Goal: Task Accomplishment & Management: Complete application form

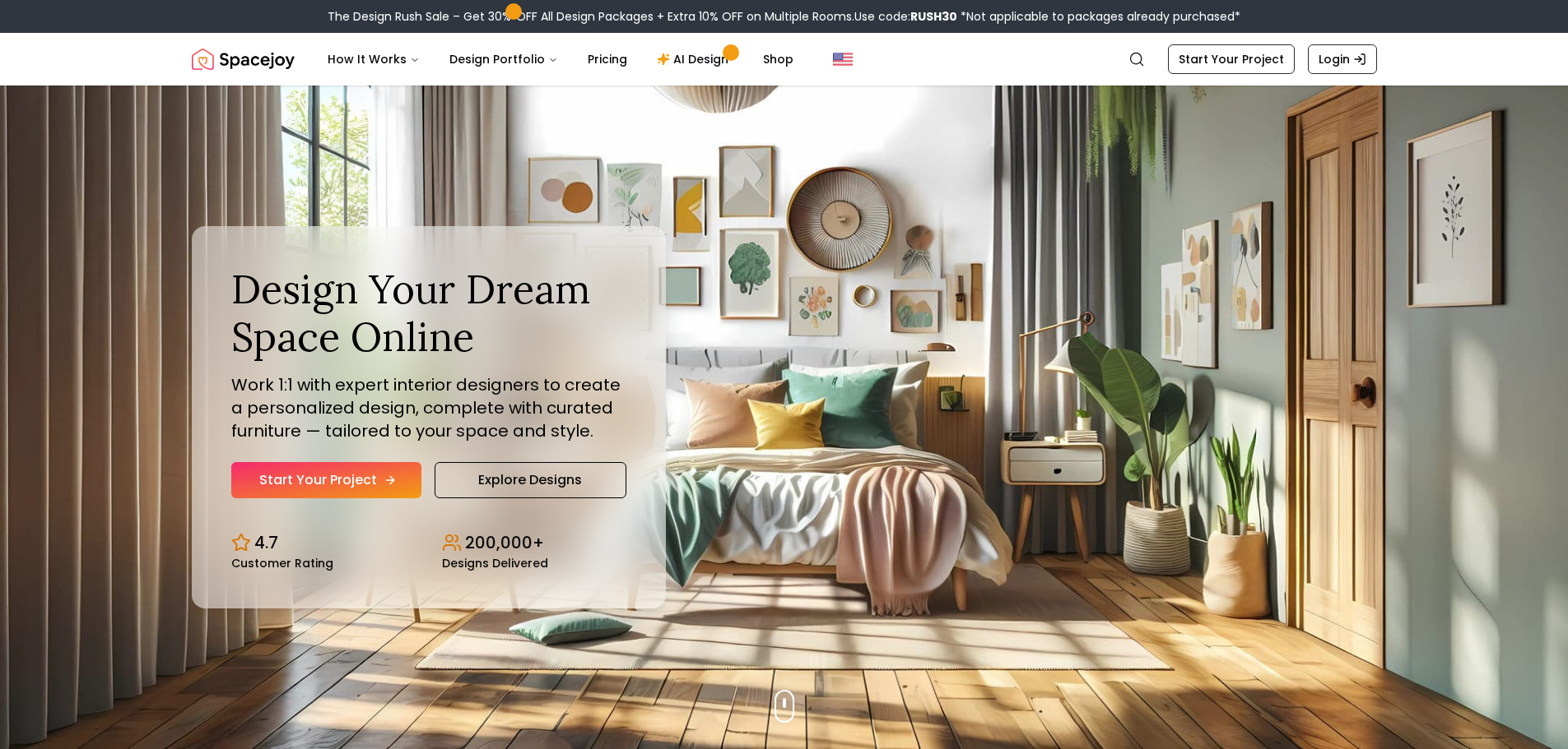
click at [379, 492] on link "Start Your Project" at bounding box center [326, 480] width 190 height 36
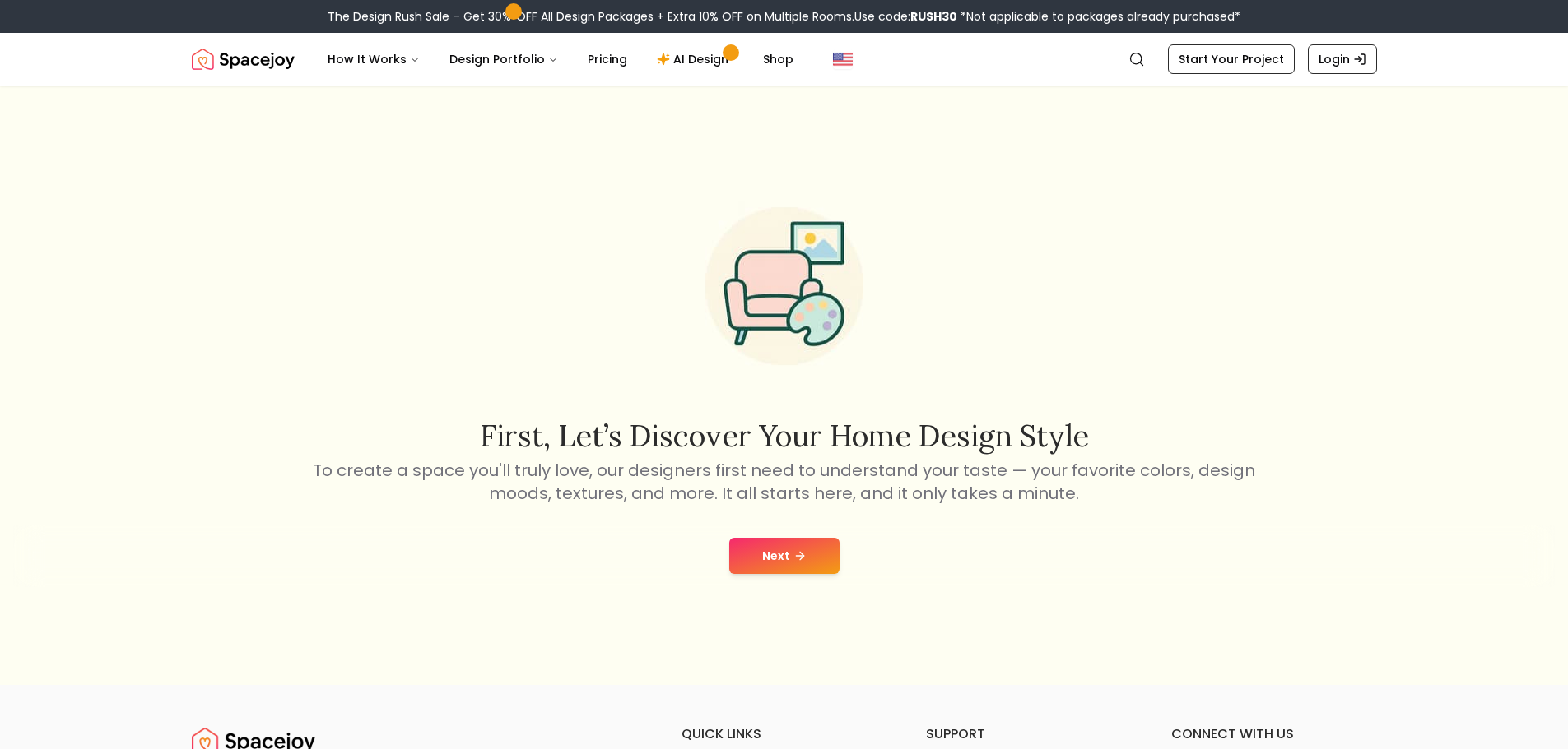
click at [776, 557] on button "Next" at bounding box center [784, 557] width 111 height 36
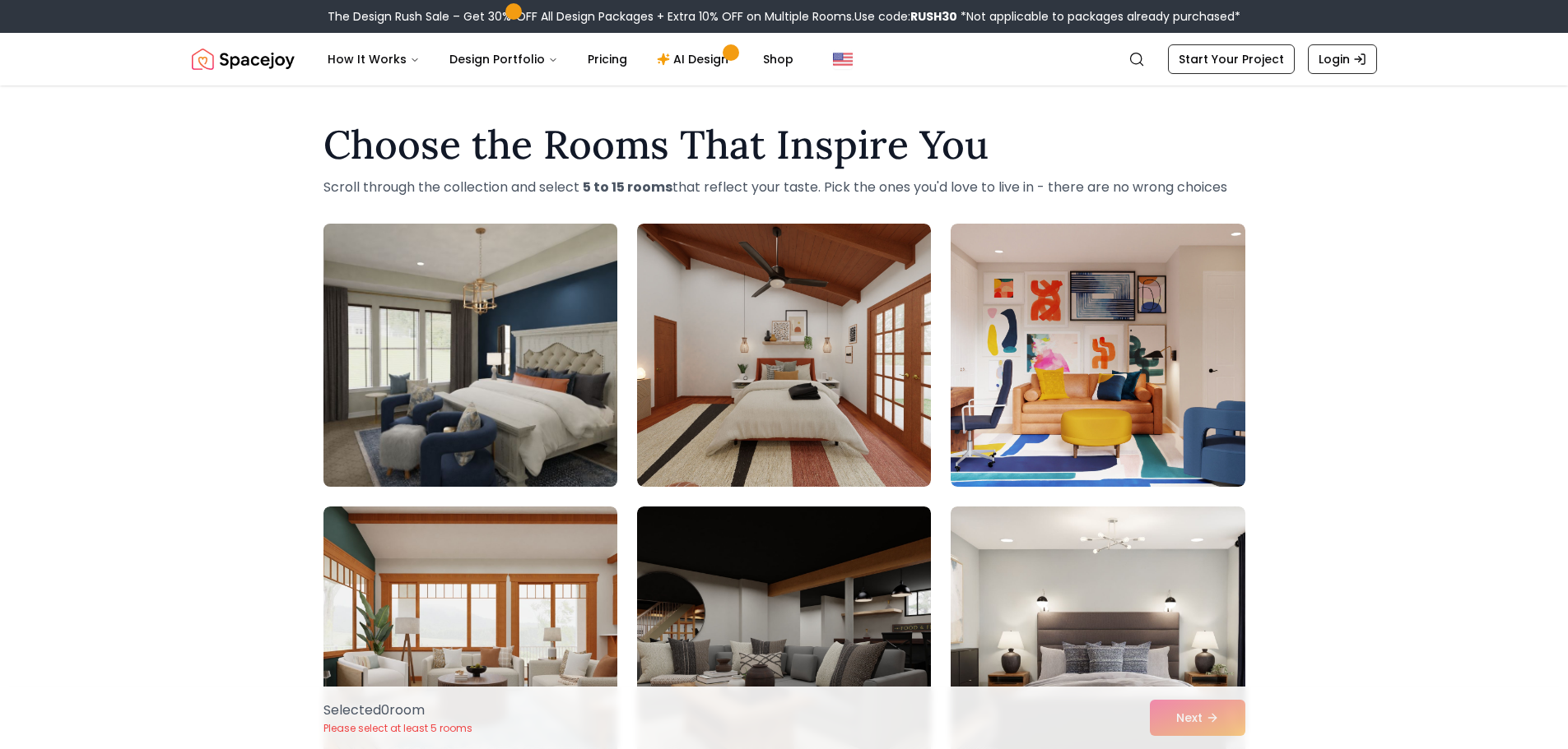
click at [553, 415] on img at bounding box center [470, 355] width 309 height 276
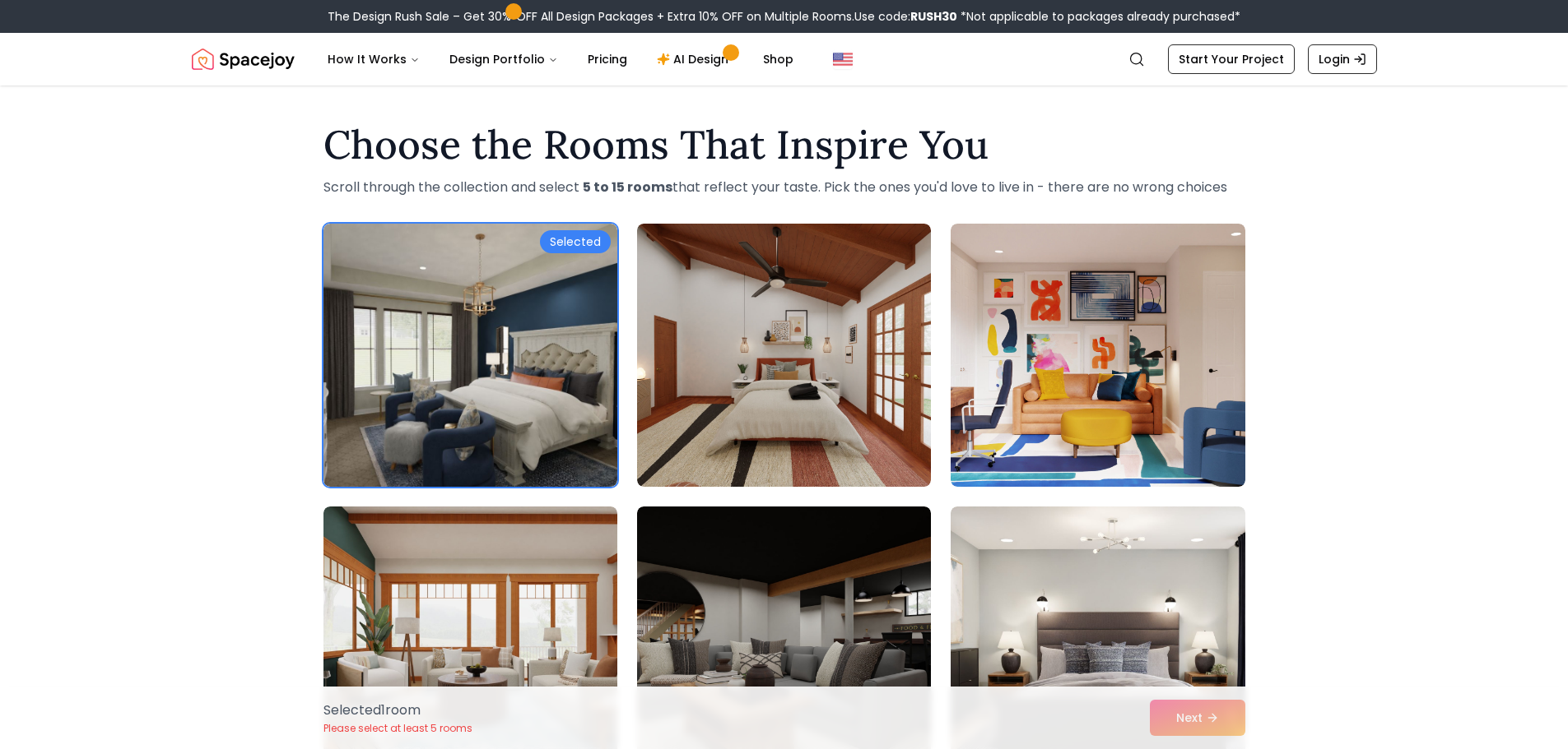
scroll to position [165, 0]
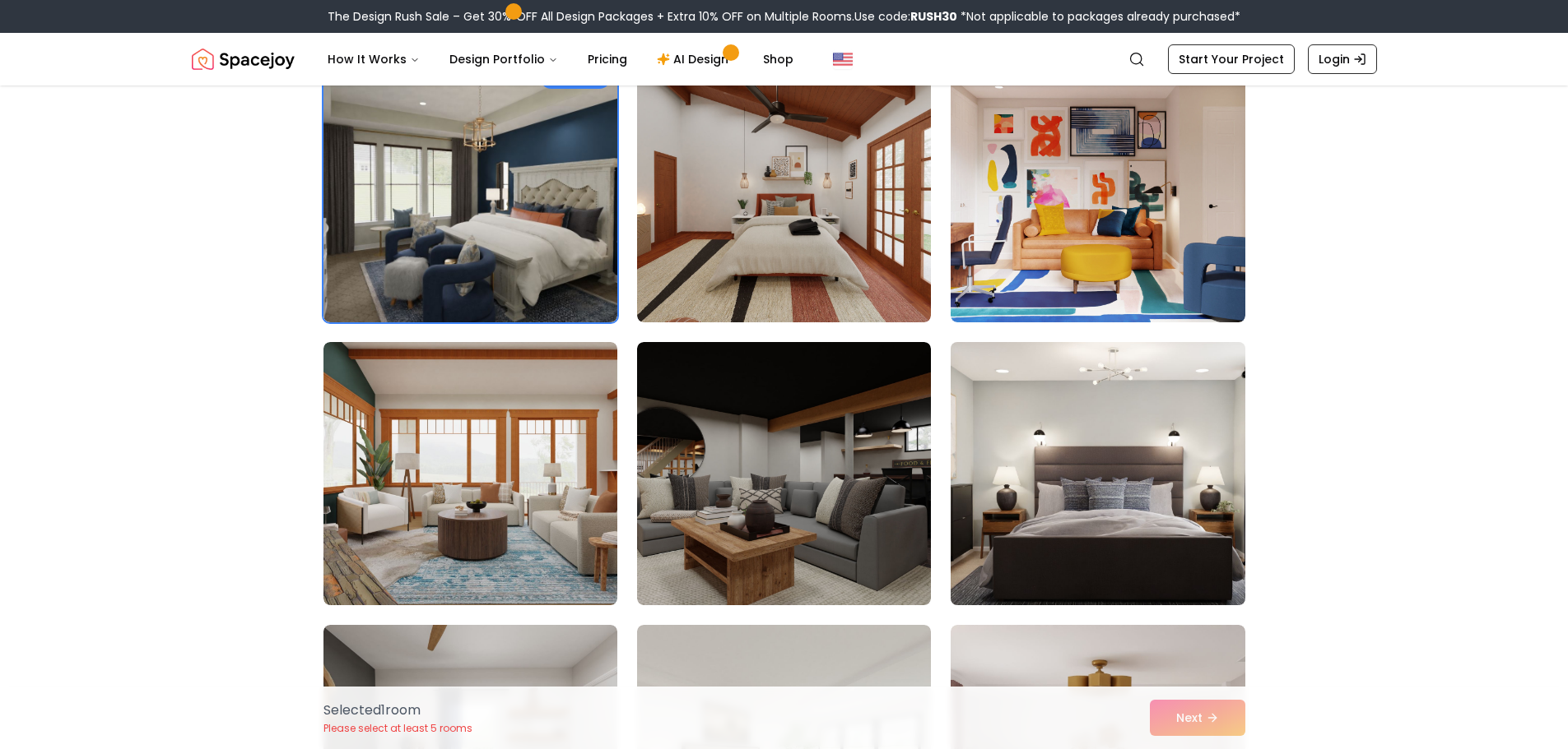
click at [1050, 393] on img at bounding box center [1097, 474] width 309 height 276
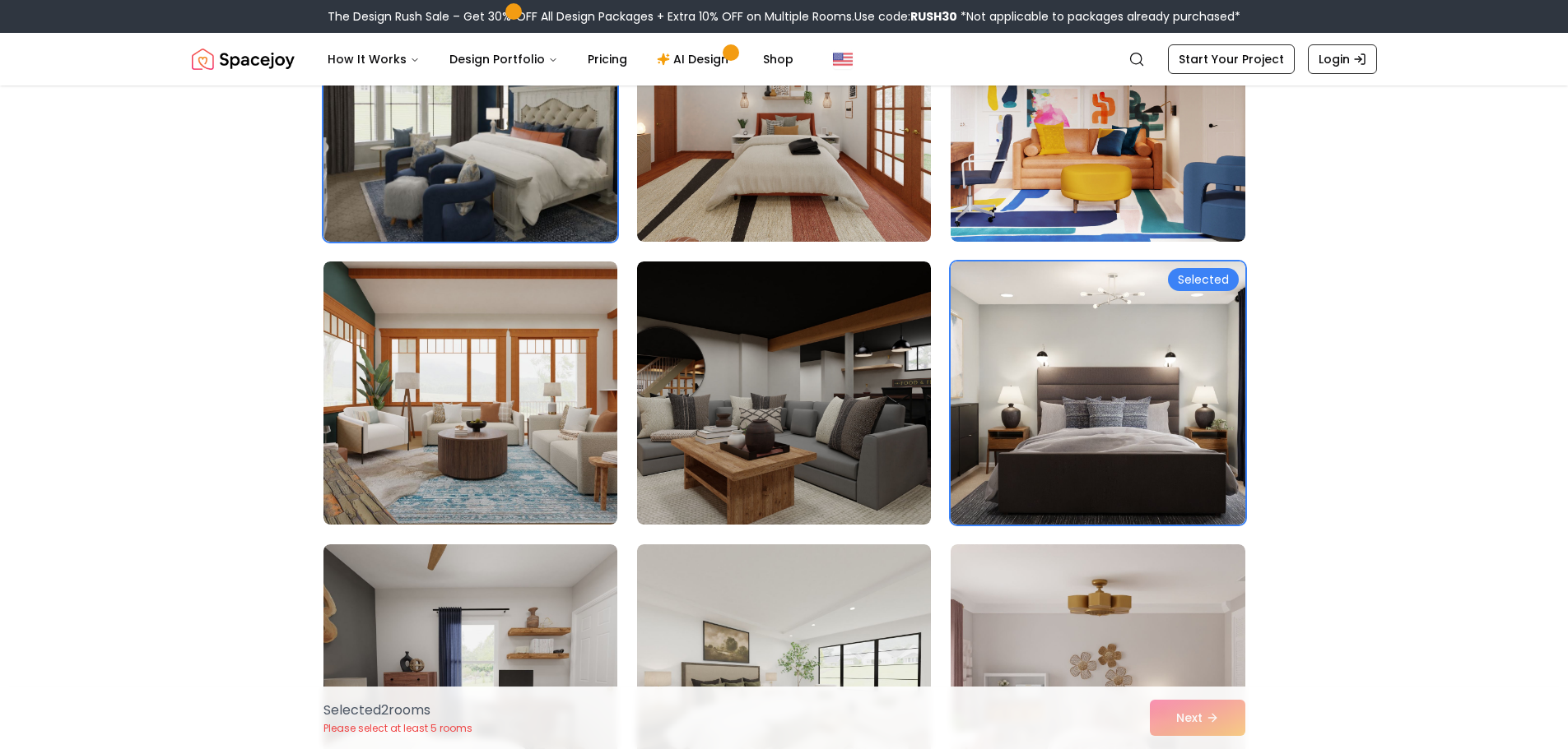
scroll to position [412, 0]
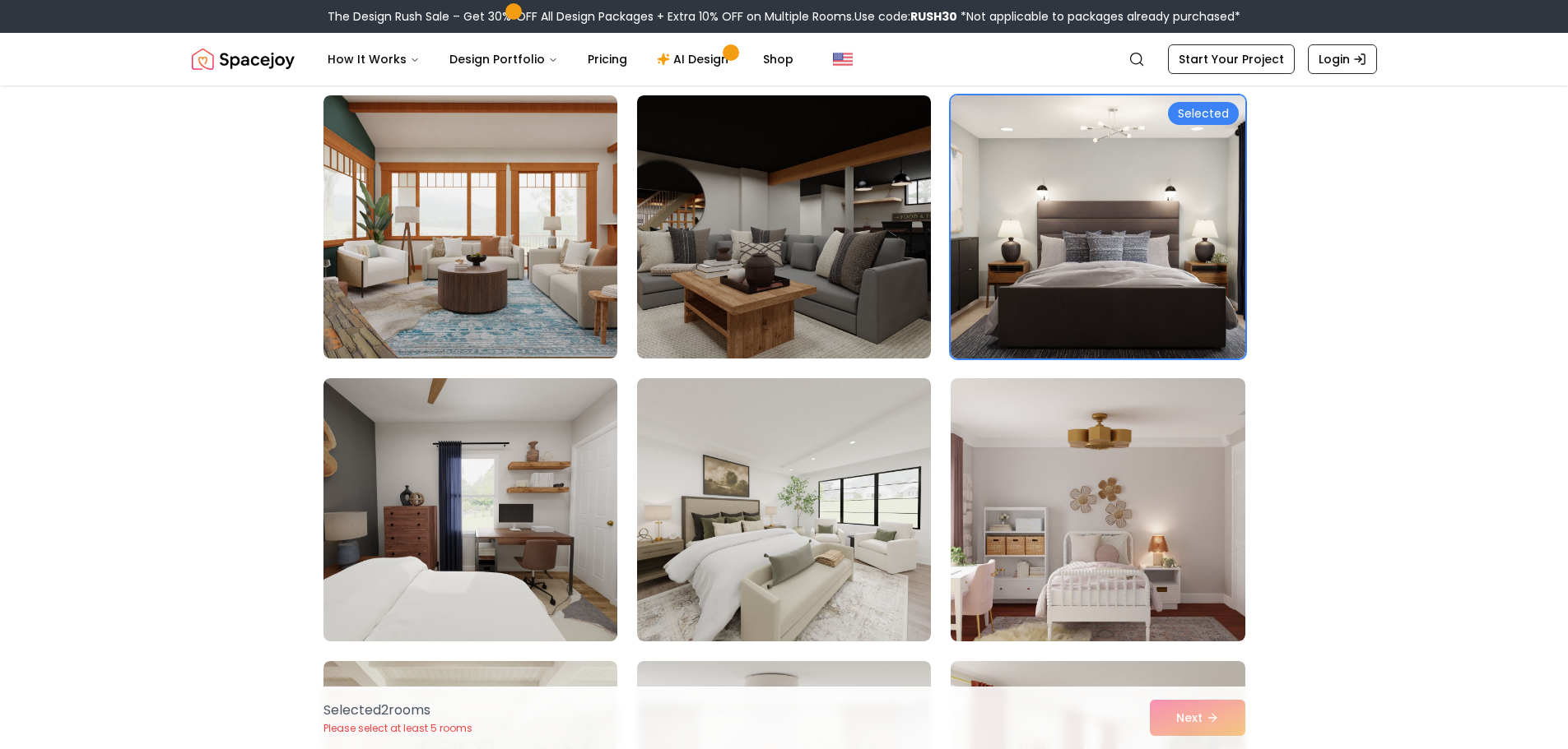
click at [1237, 706] on div "Selected 2 room s Please select at least 5 rooms Next" at bounding box center [784, 719] width 947 height 63
click at [1217, 711] on div "Selected 2 room s Please select at least 5 rooms Next" at bounding box center [784, 719] width 947 height 63
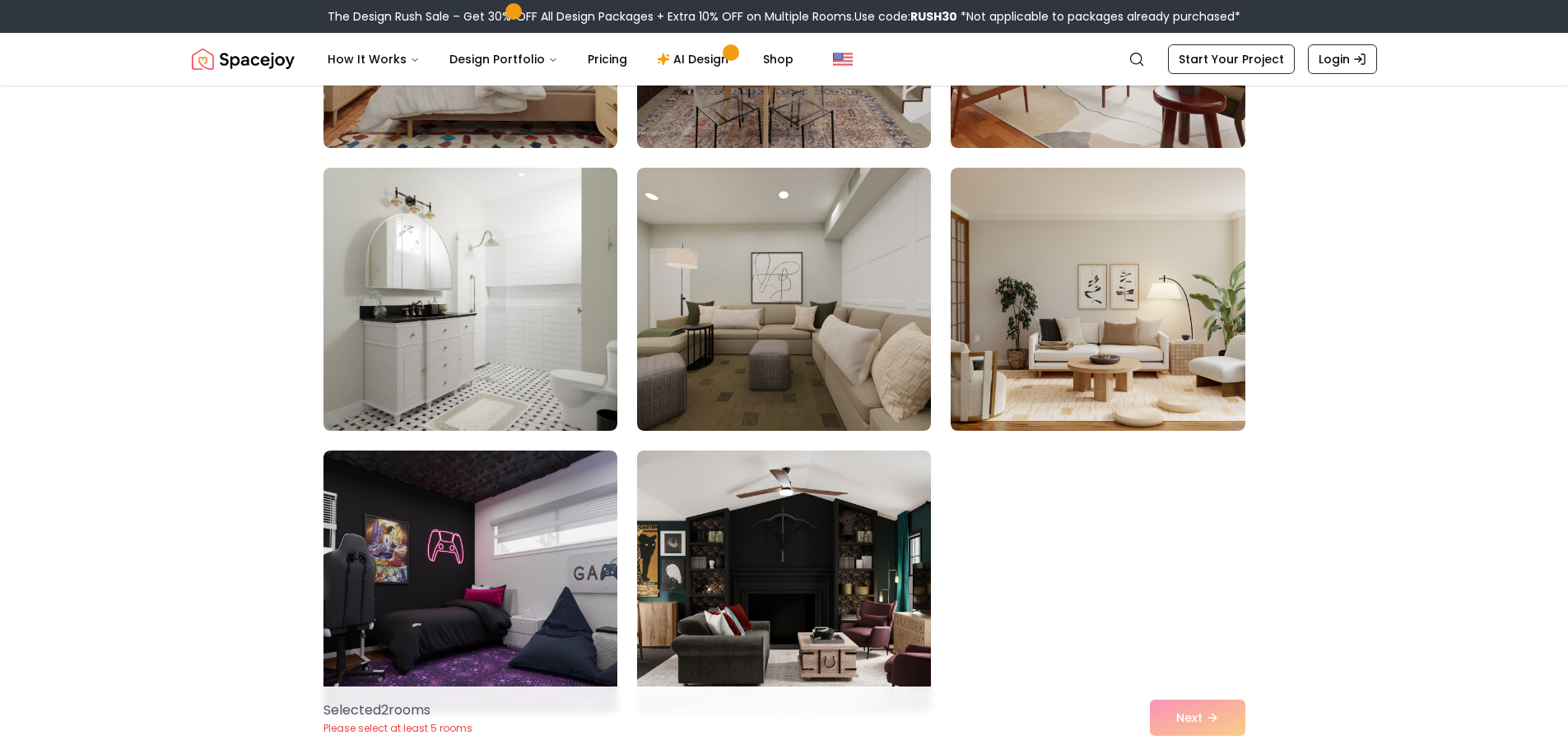
scroll to position [1481, 0]
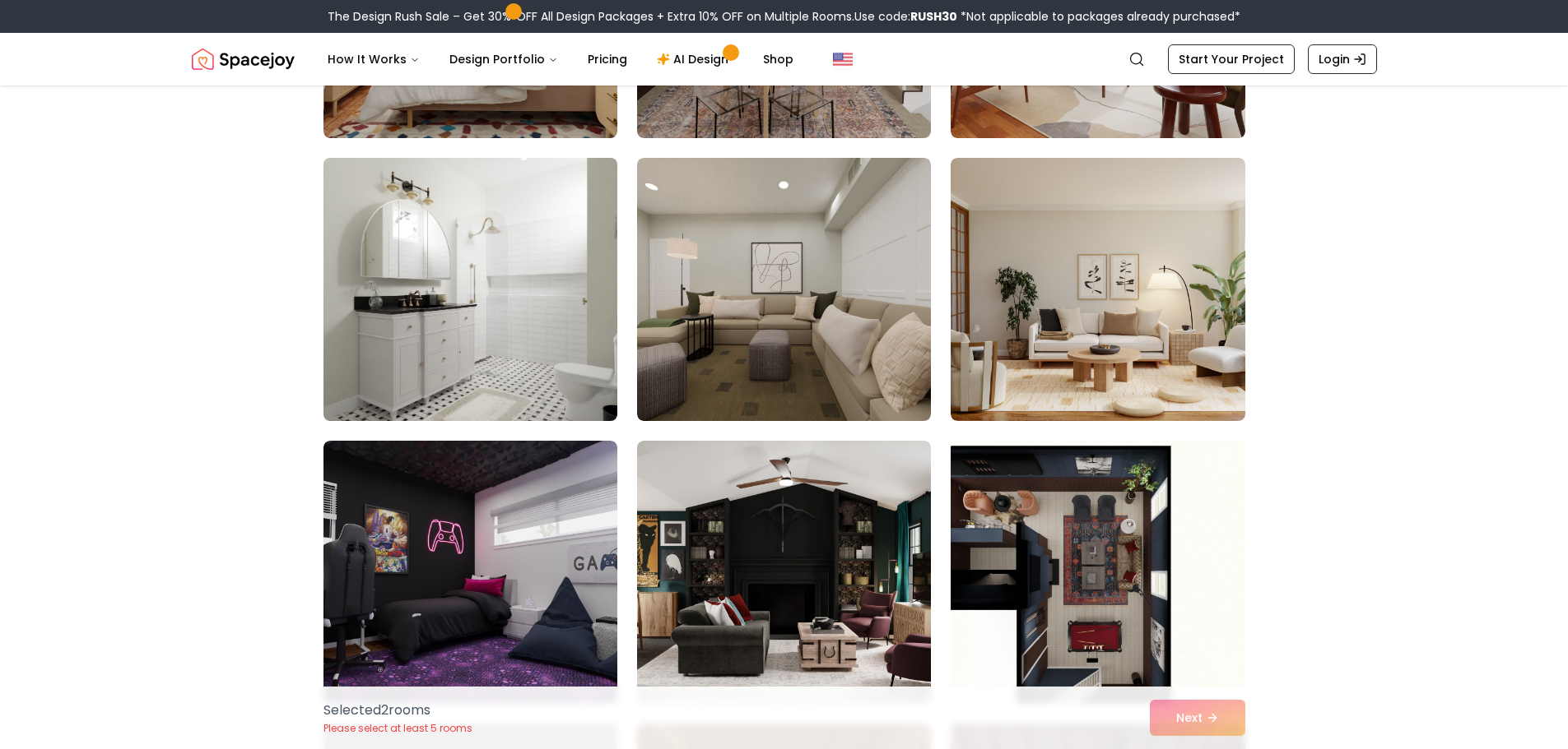
click at [476, 324] on img at bounding box center [470, 290] width 309 height 276
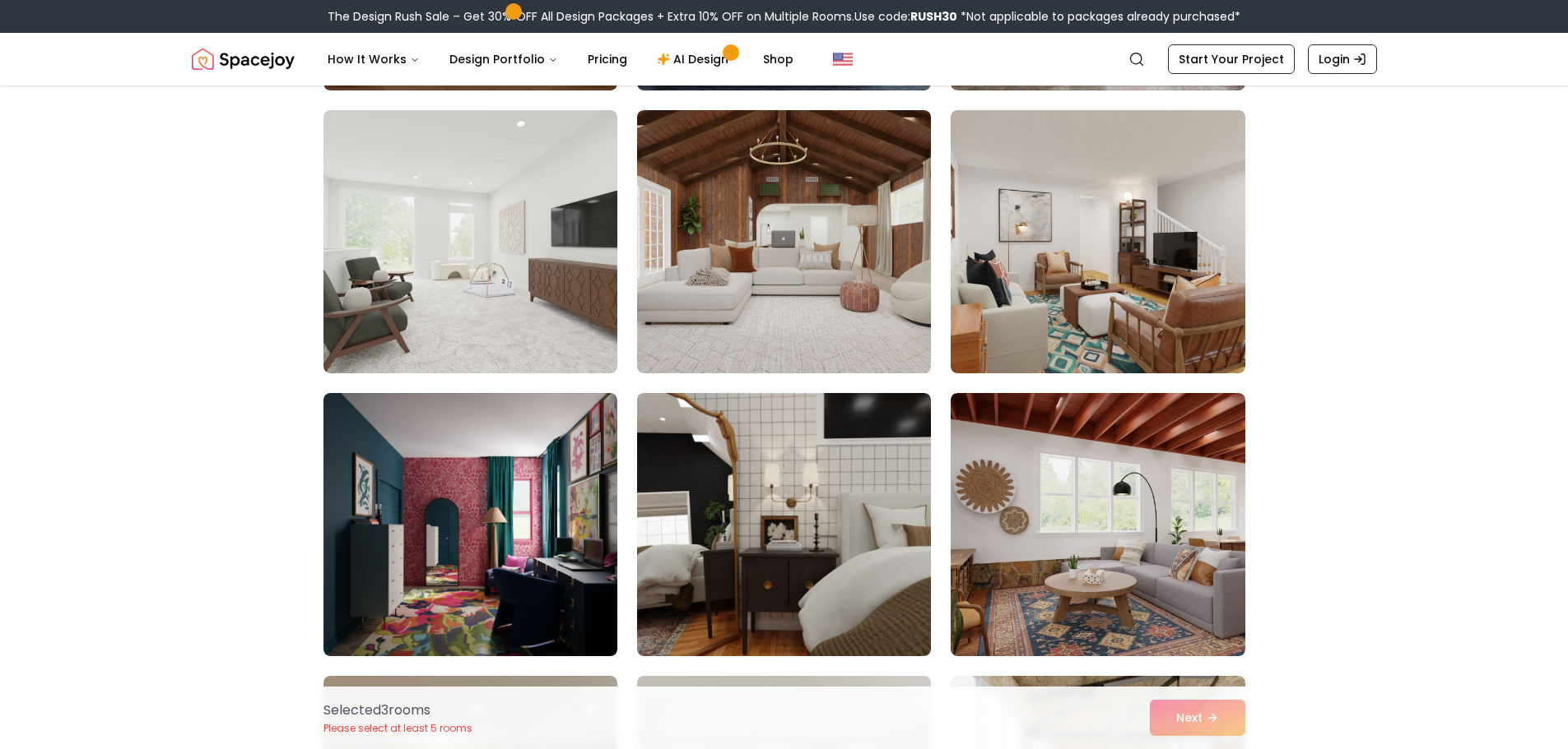
scroll to position [7650, 0]
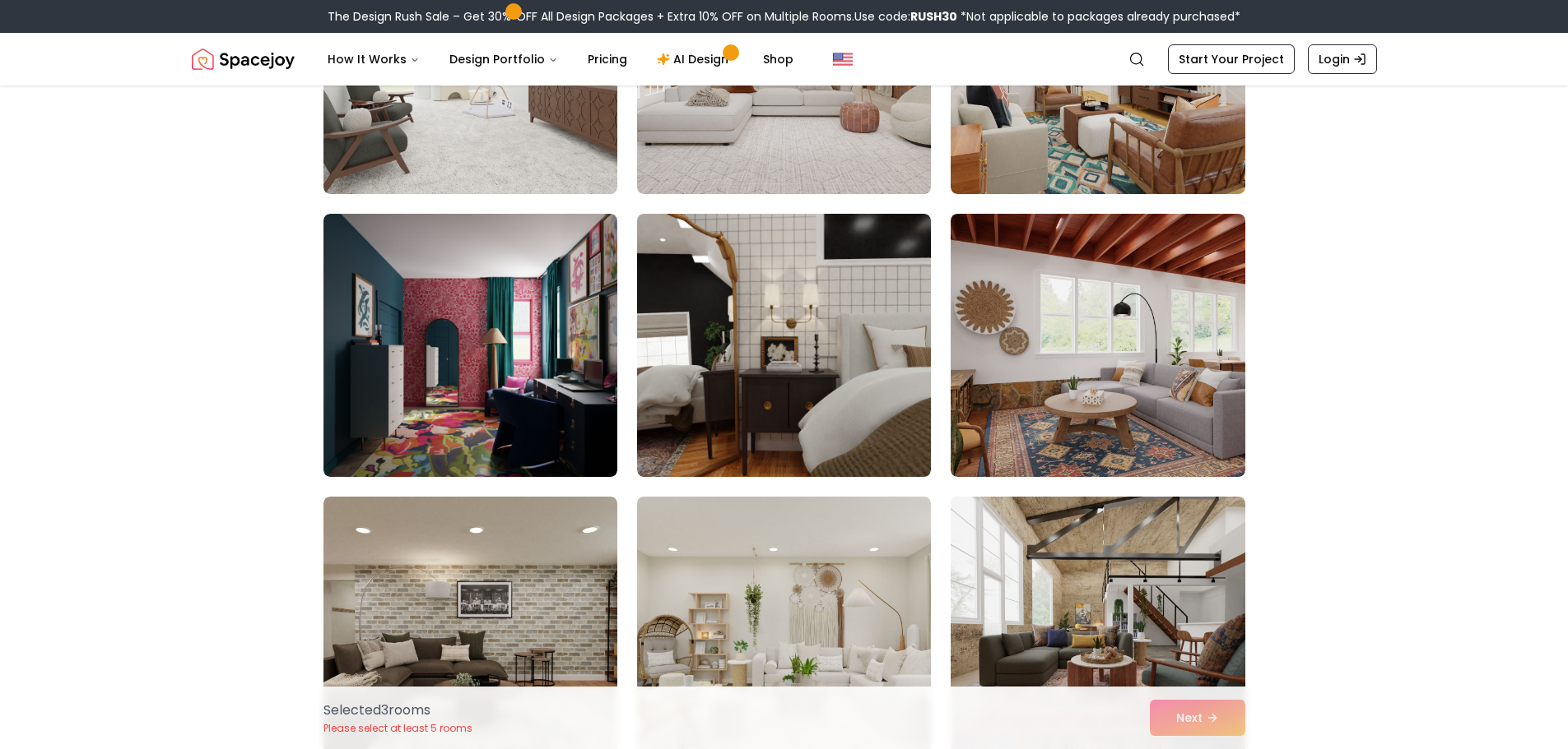
click at [806, 359] on img at bounding box center [784, 345] width 294 height 263
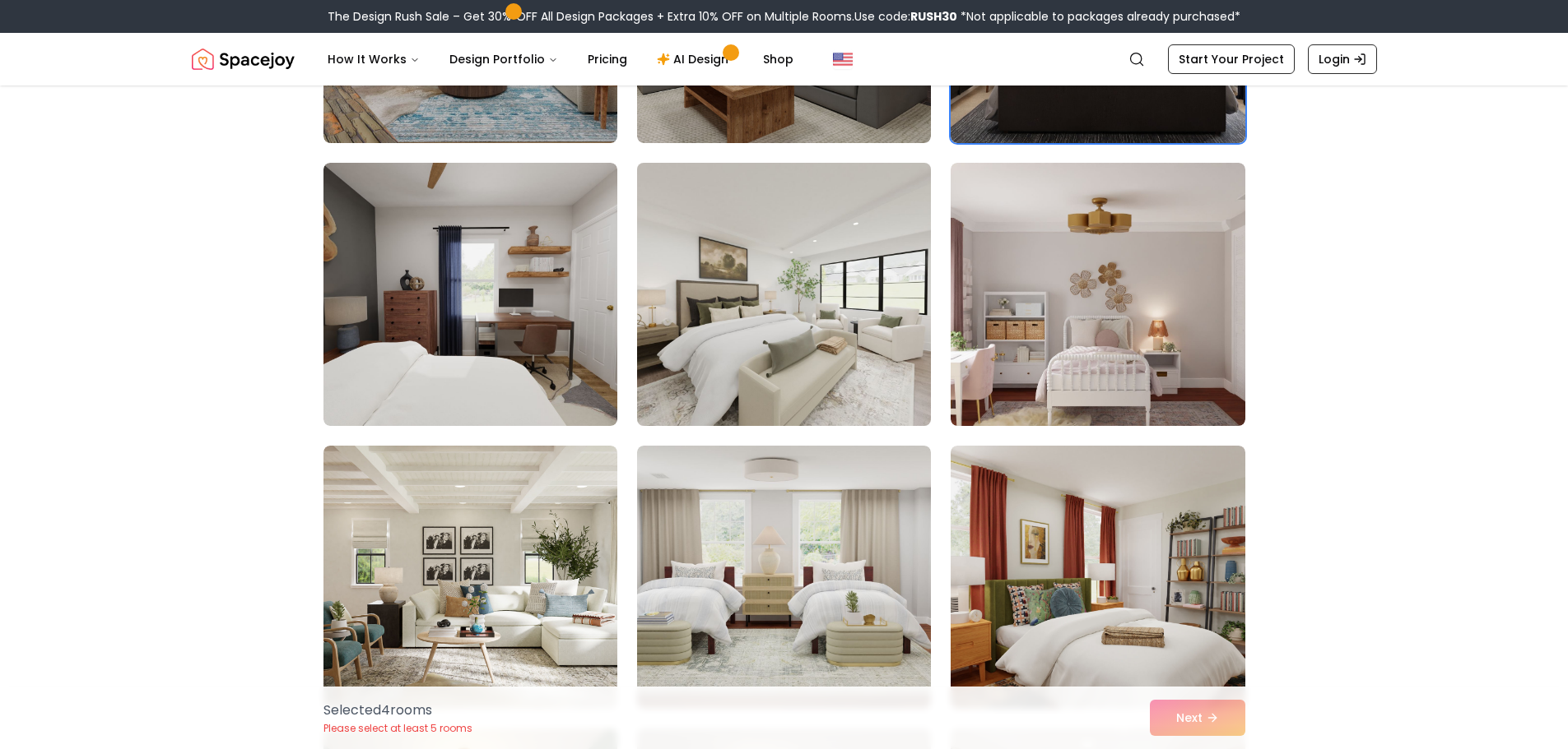
scroll to position [534, 0]
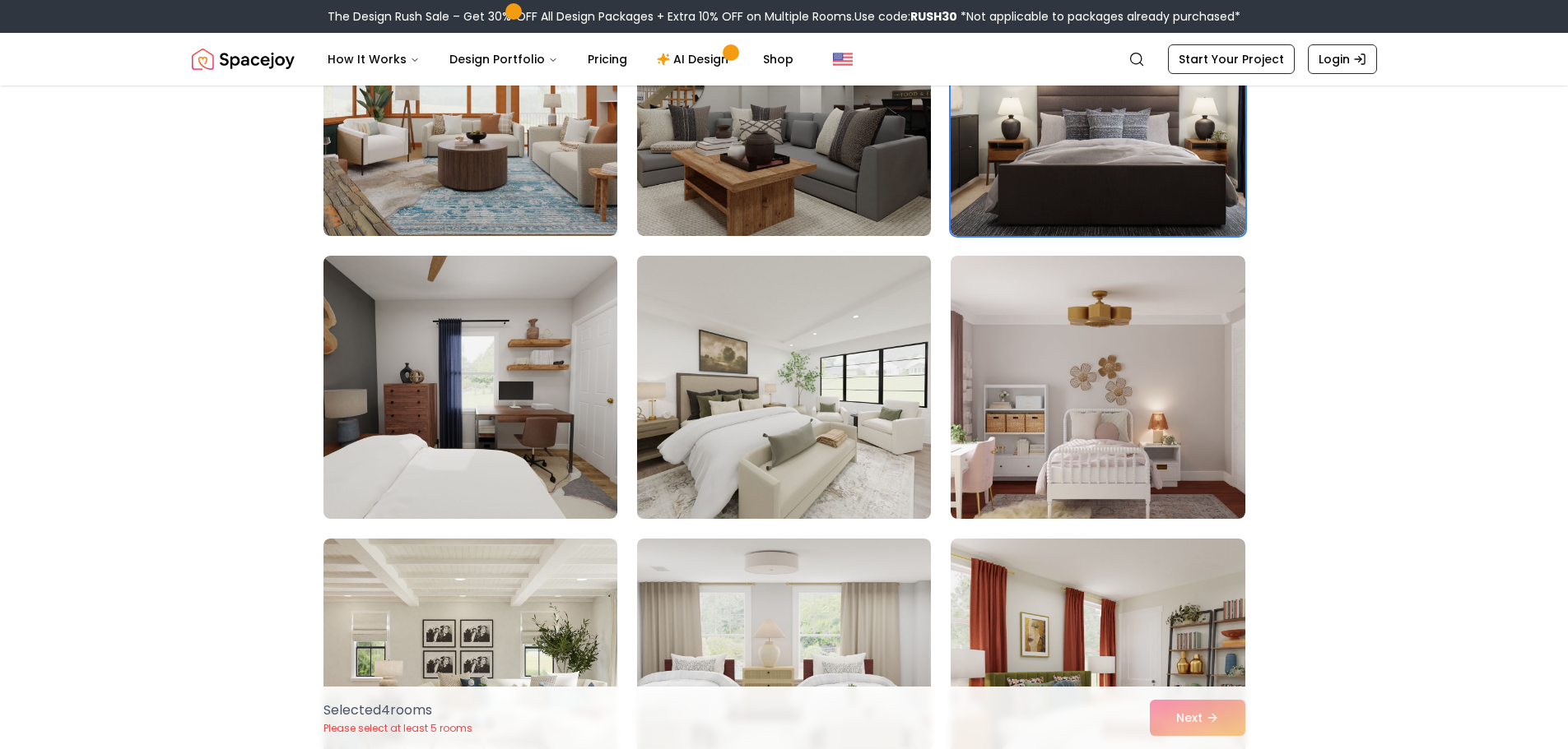
click at [874, 422] on img at bounding box center [784, 388] width 309 height 276
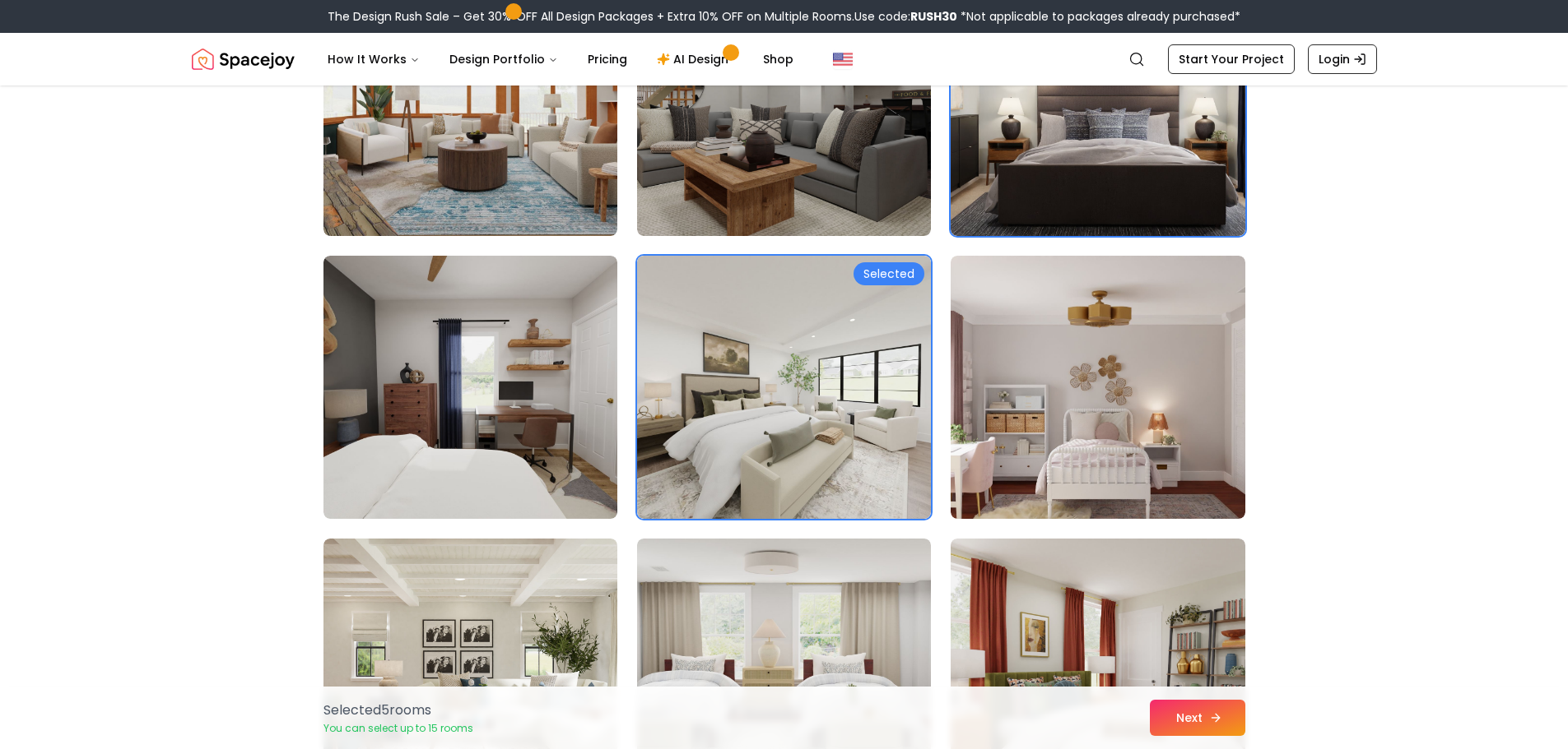
click at [1221, 736] on button "Next" at bounding box center [1197, 719] width 95 height 36
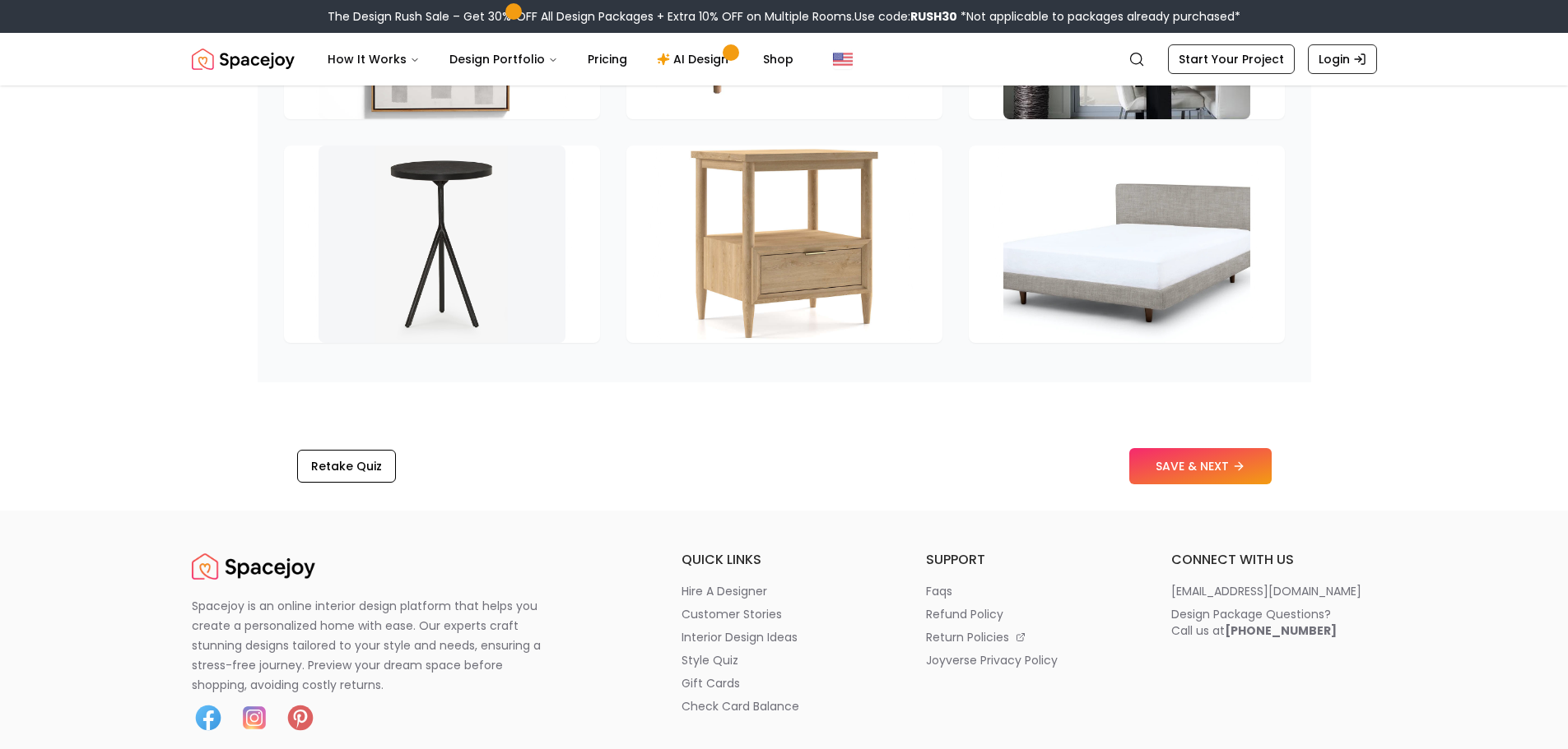
scroll to position [2715, 0]
